Goal: Task Accomplishment & Management: Manage account settings

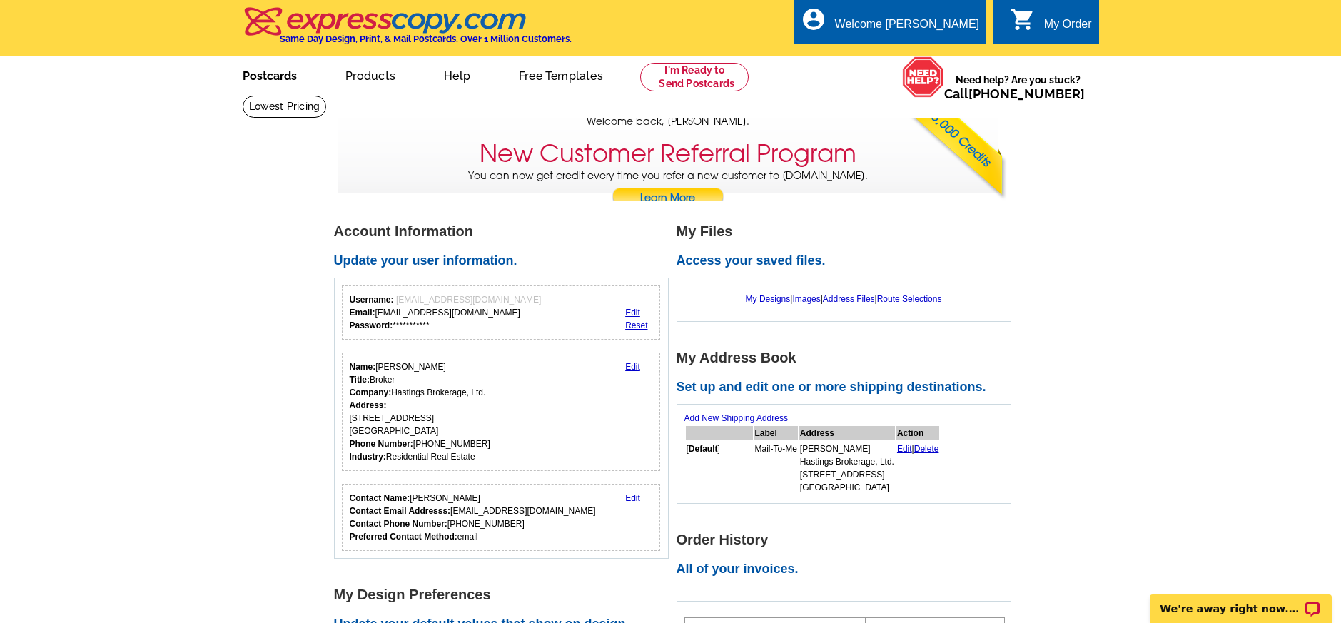
click at [288, 77] on link "Postcards" at bounding box center [270, 75] width 100 height 34
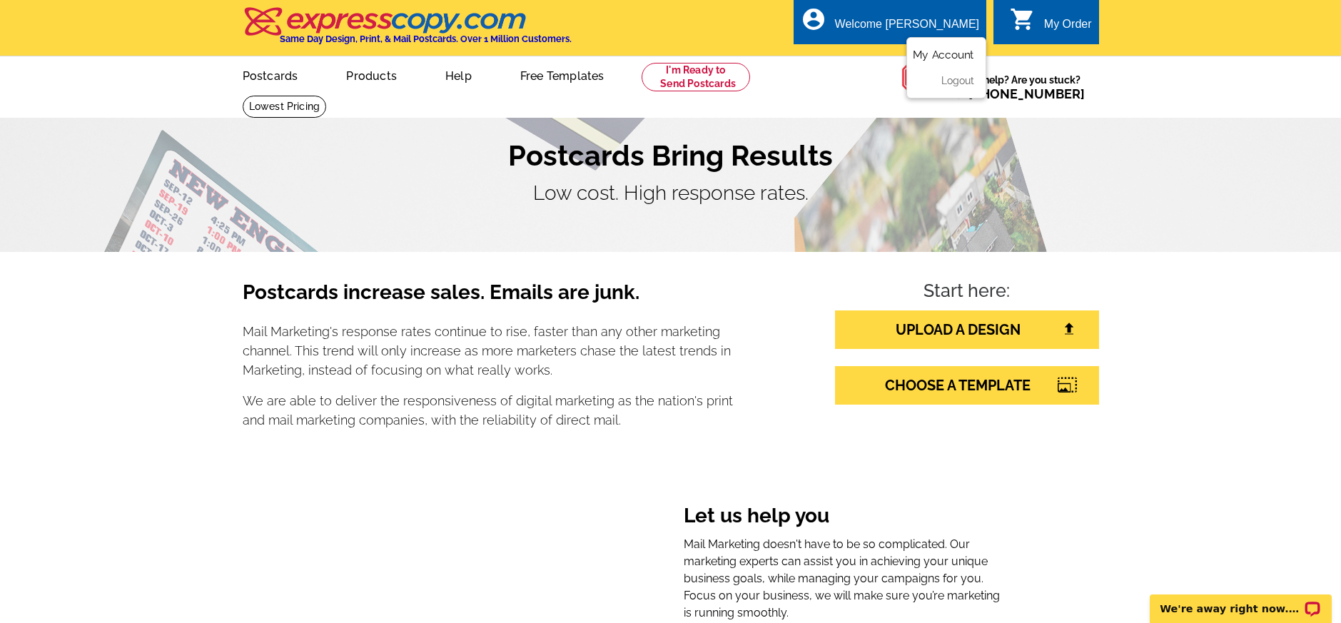
click at [941, 54] on link "My Account" at bounding box center [943, 55] width 61 height 13
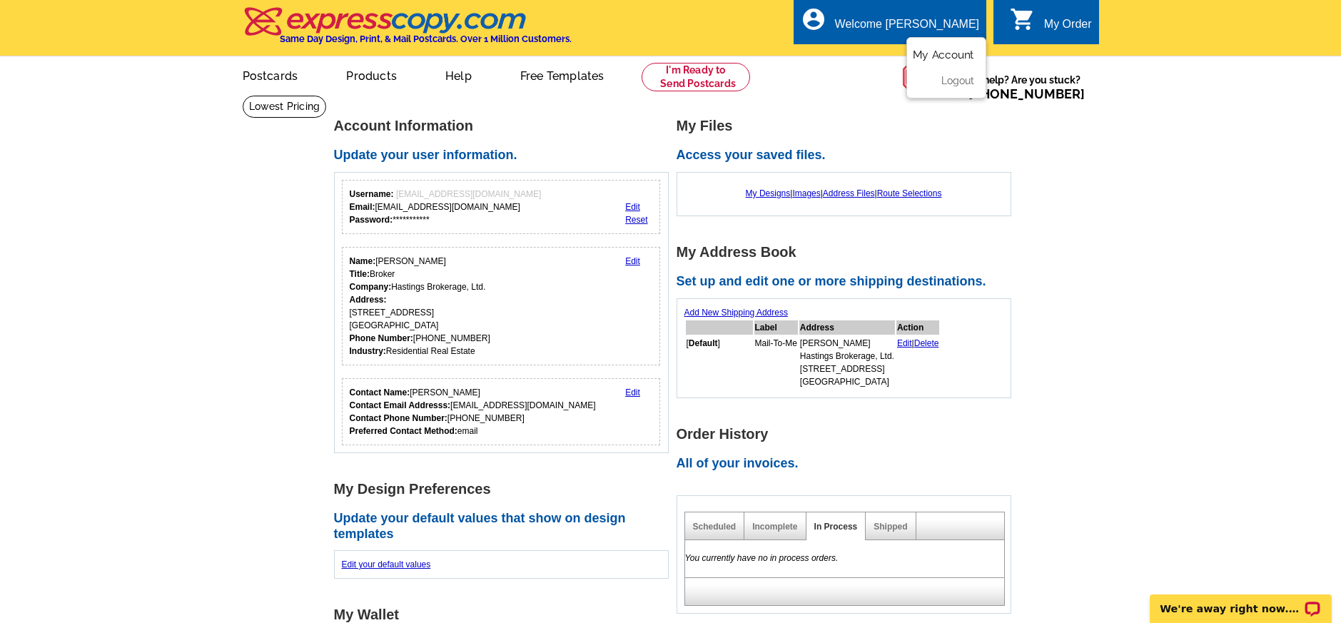
click at [936, 50] on link "My Account" at bounding box center [943, 55] width 61 height 13
click at [910, 194] on link "Route Selections" at bounding box center [909, 193] width 65 height 10
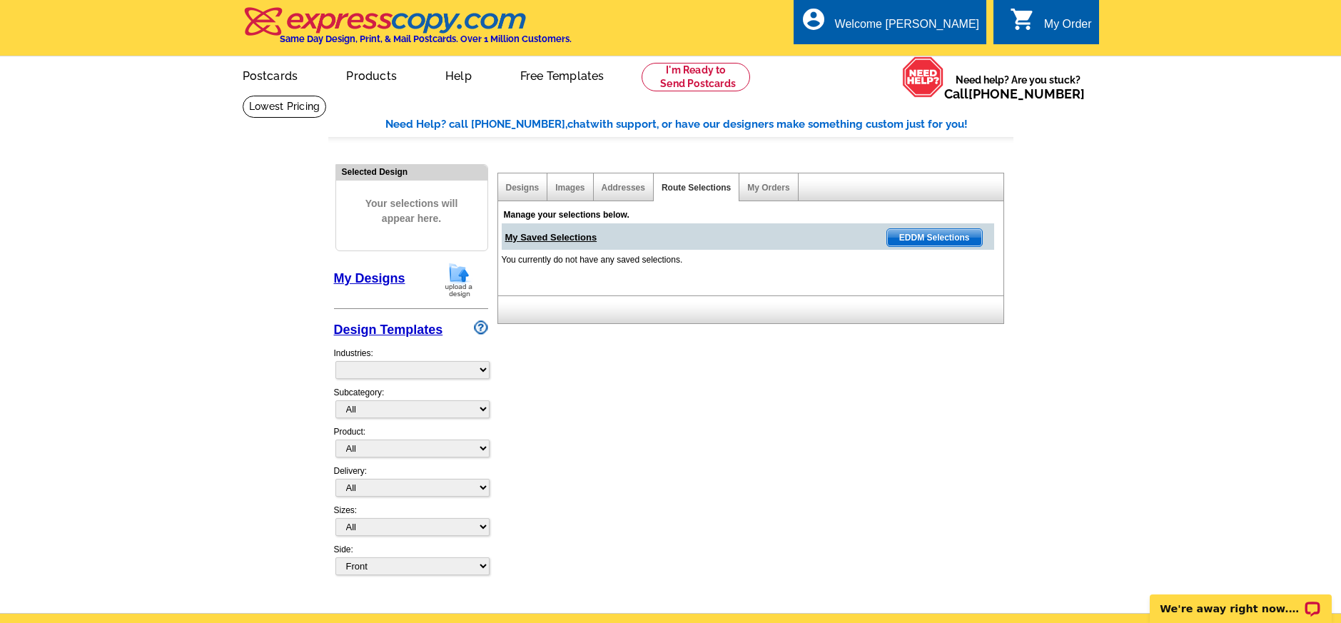
select select "785"
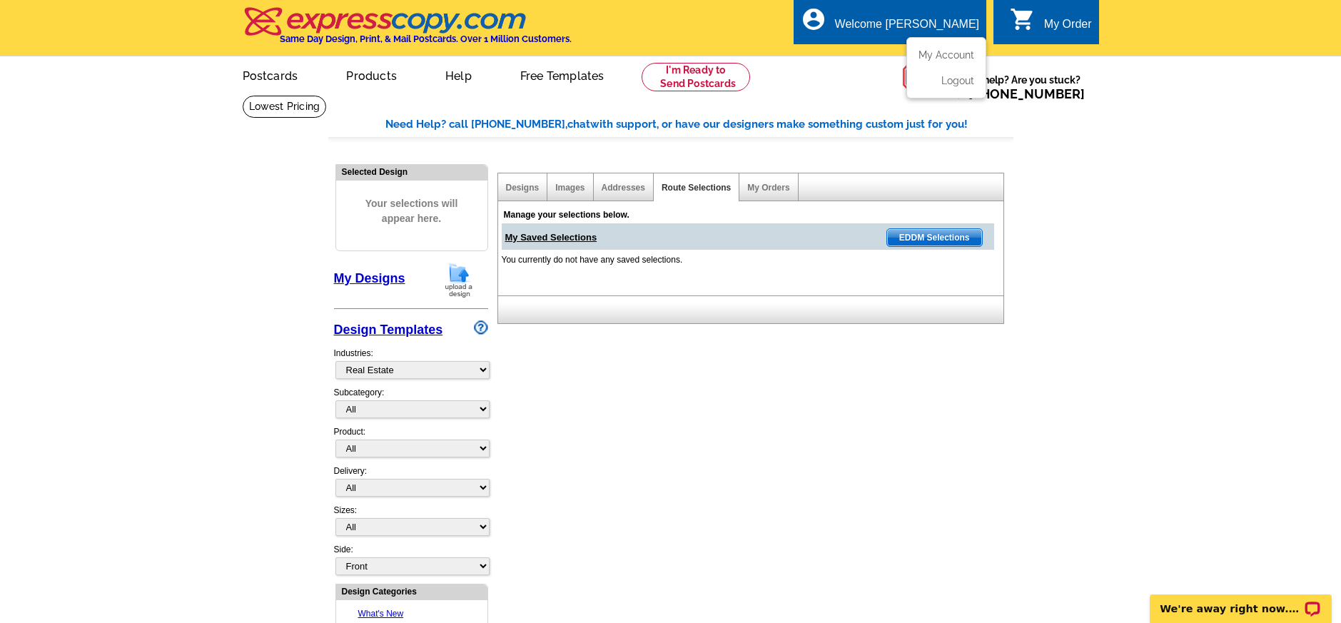
click at [934, 25] on div "Welcome [PERSON_NAME]" at bounding box center [907, 28] width 144 height 20
click at [941, 56] on link "My Account" at bounding box center [943, 55] width 61 height 13
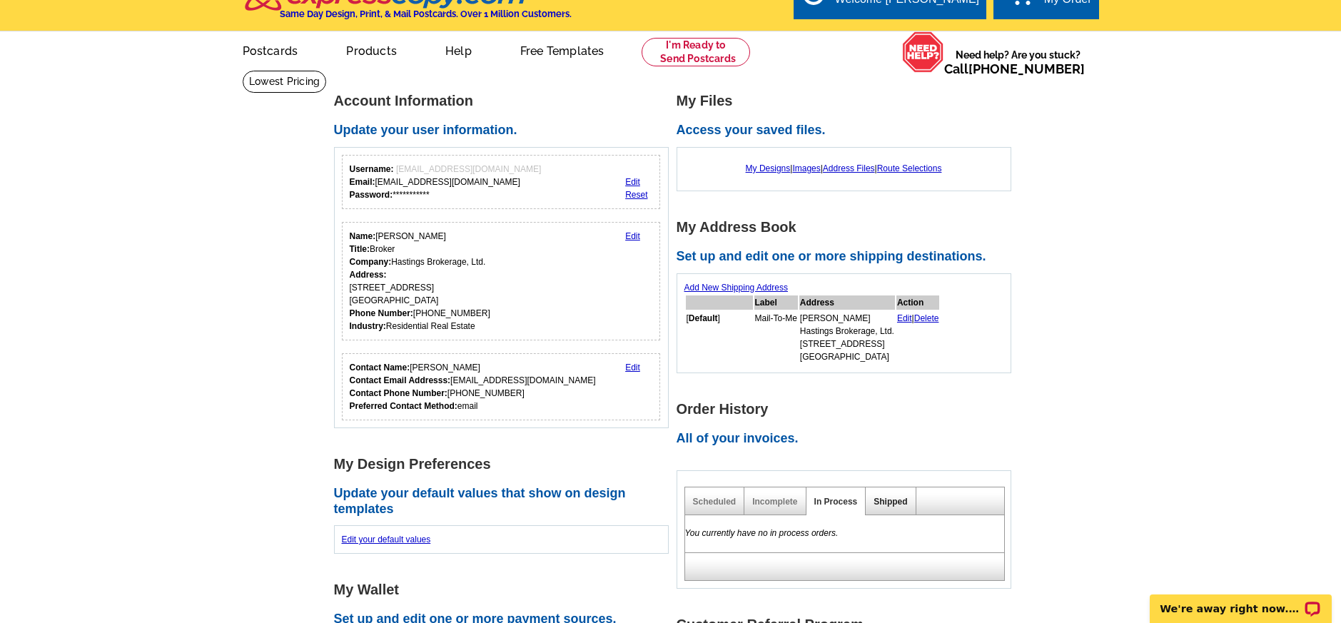
click at [884, 498] on link "Shipped" at bounding box center [891, 502] width 34 height 10
